Goal: Task Accomplishment & Management: Use online tool/utility

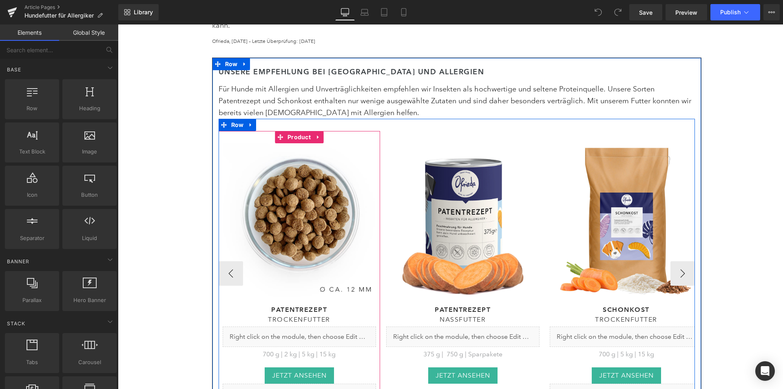
scroll to position [408, 0]
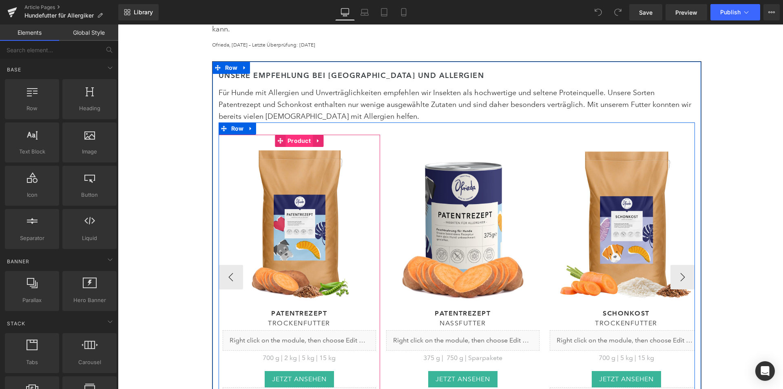
drag, startPoint x: 292, startPoint y: 135, endPoint x: 297, endPoint y: 134, distance: 4.5
click at [292, 135] on span "Product" at bounding box center [299, 141] width 27 height 12
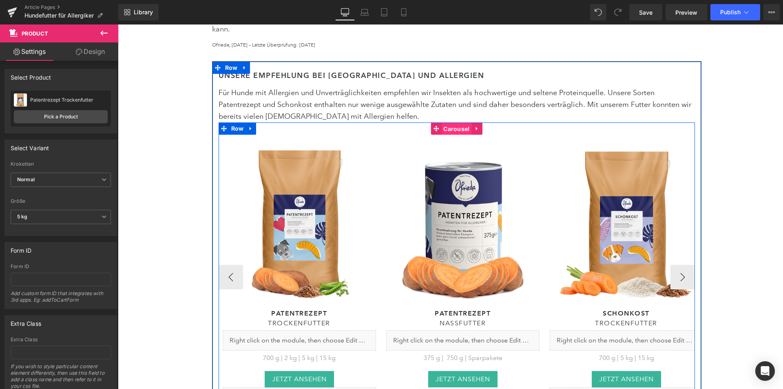
click at [450, 123] on span "Carousel" at bounding box center [456, 129] width 30 height 12
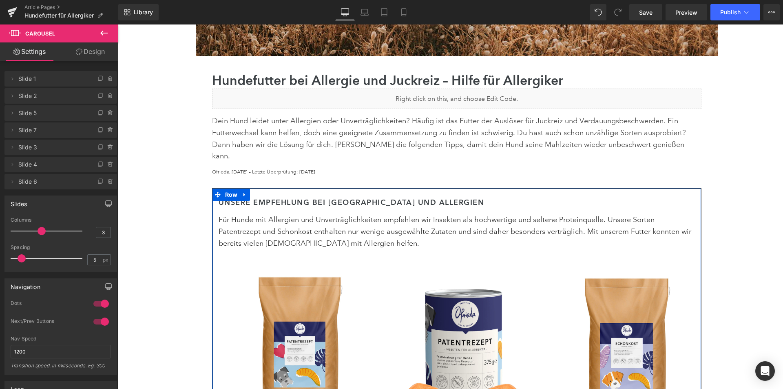
scroll to position [204, 0]
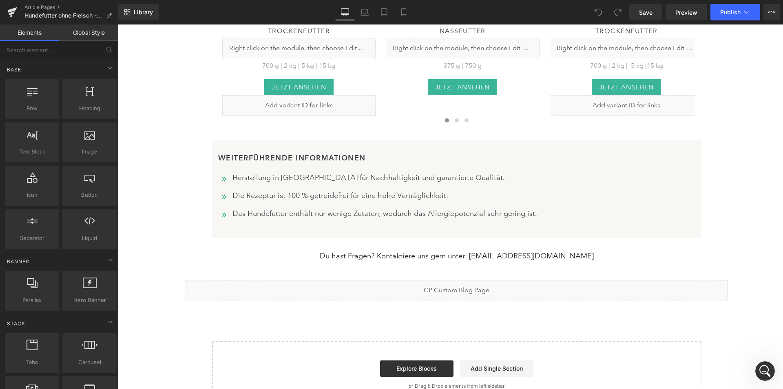
scroll to position [3223, 0]
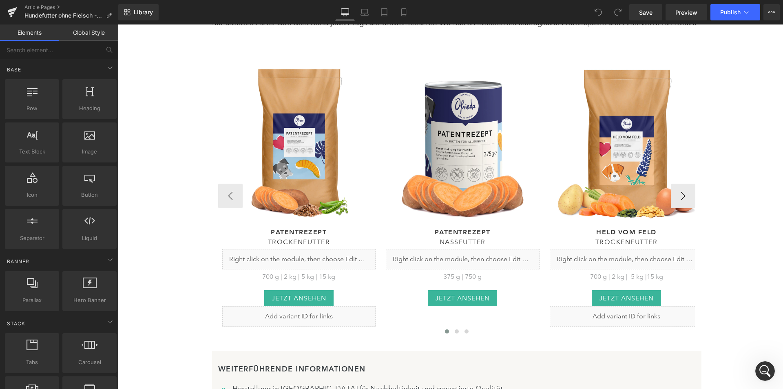
click at [391, 190] on img at bounding box center [463, 143] width 154 height 154
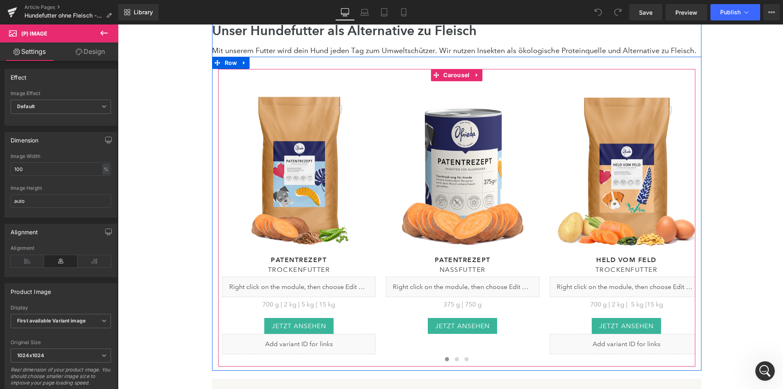
scroll to position [3182, 0]
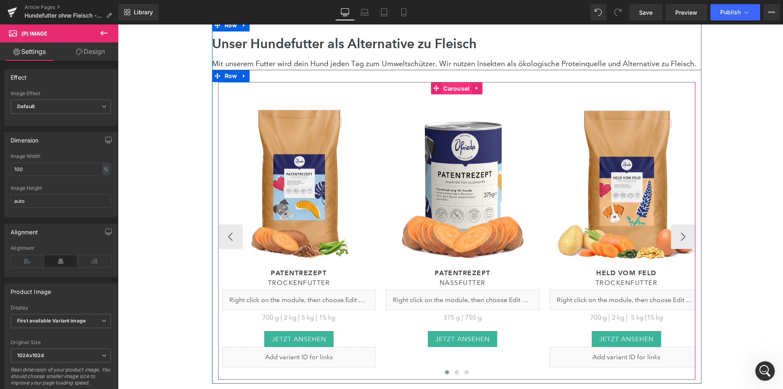
click at [447, 82] on span "Carousel" at bounding box center [456, 88] width 30 height 12
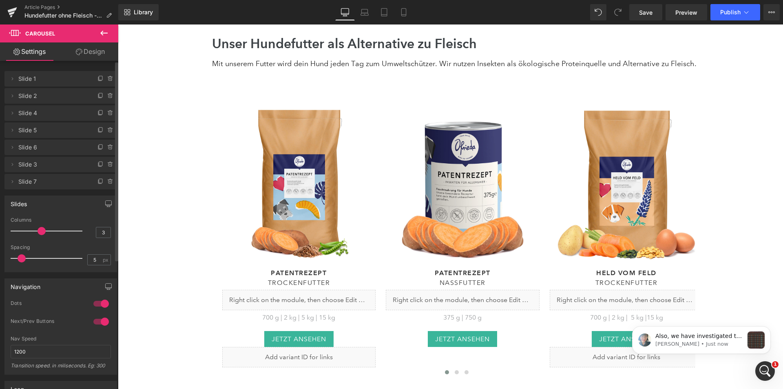
scroll to position [0, 0]
